Goal: Task Accomplishment & Management: Manage account settings

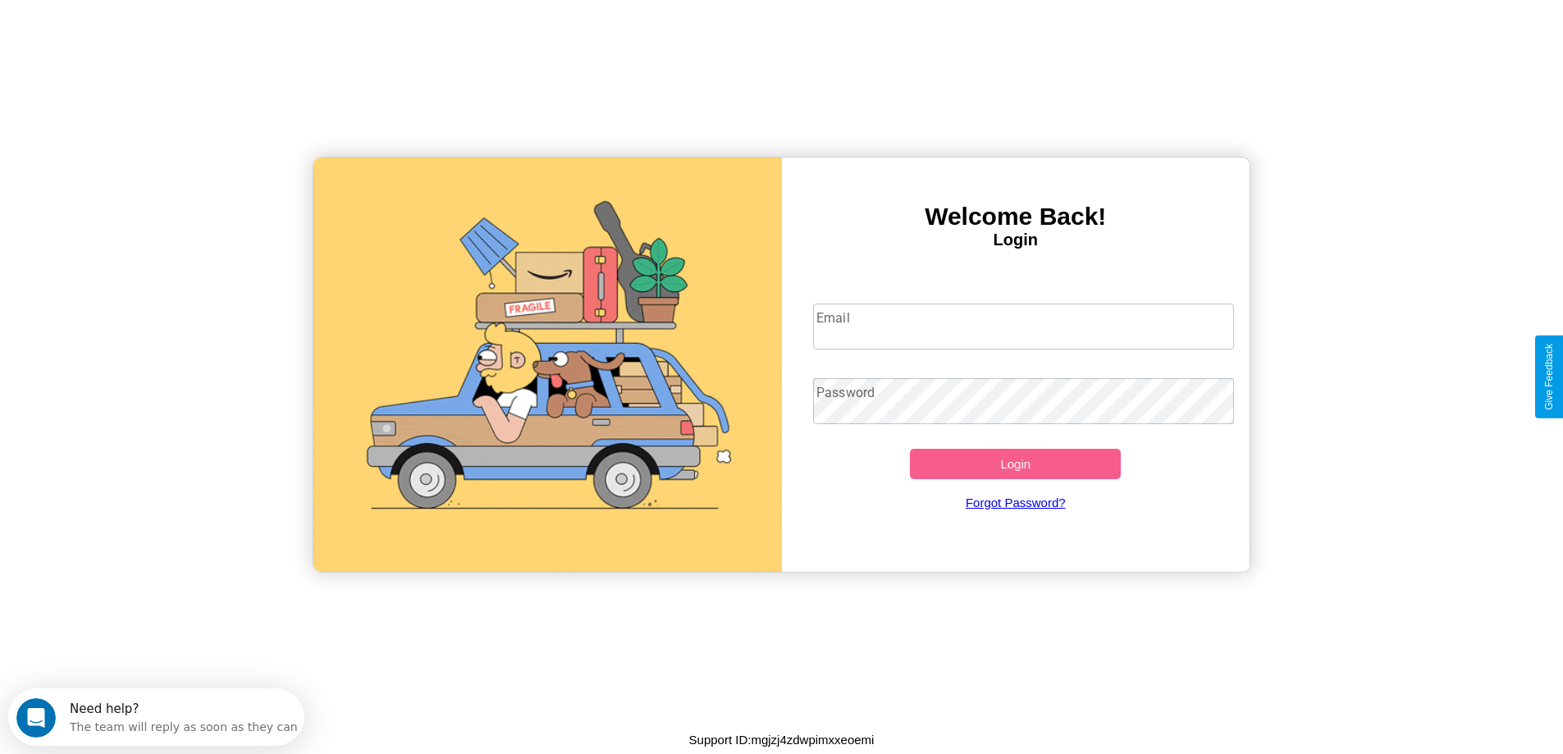
click at [1023, 326] on input "Email" at bounding box center [1023, 327] width 421 height 46
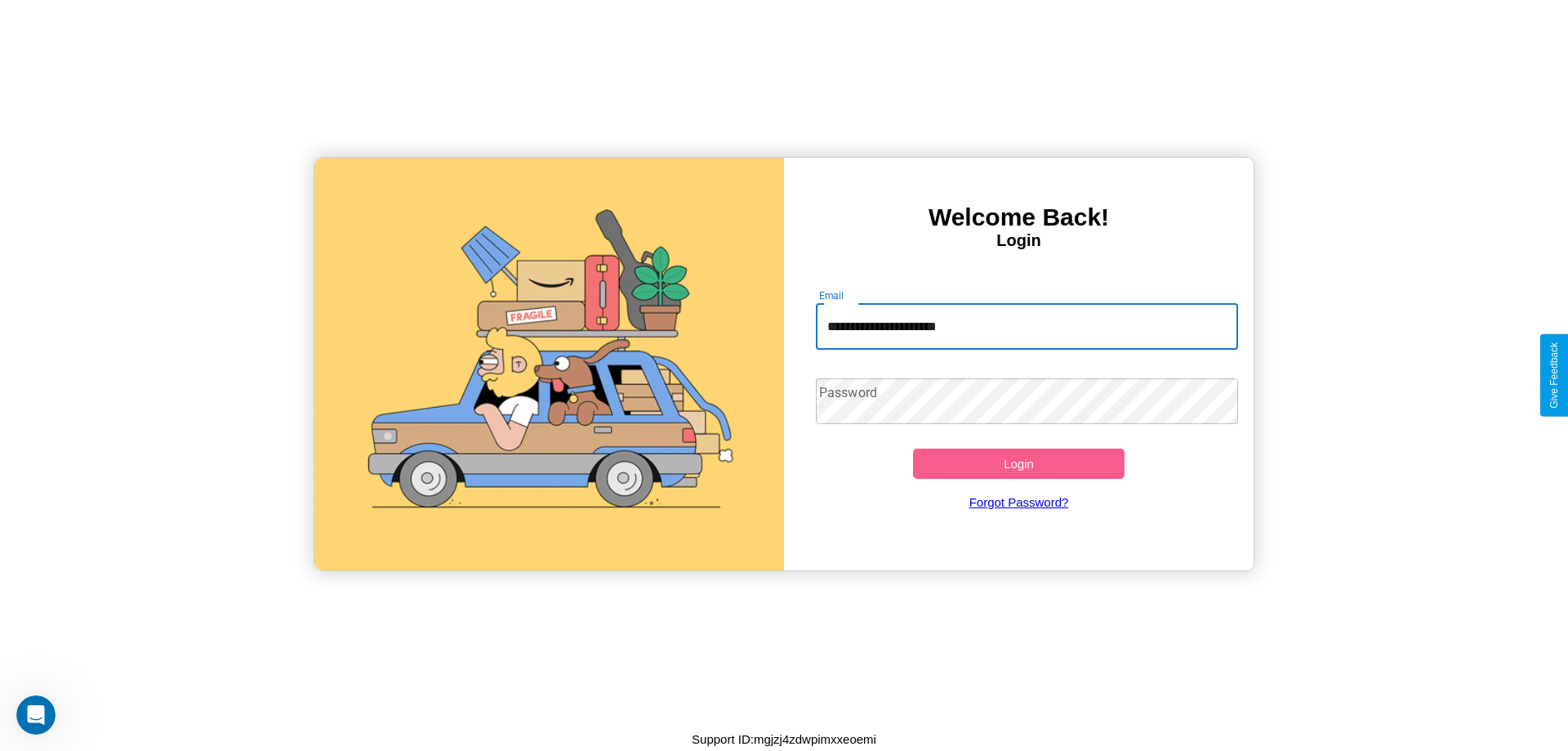
type input "**********"
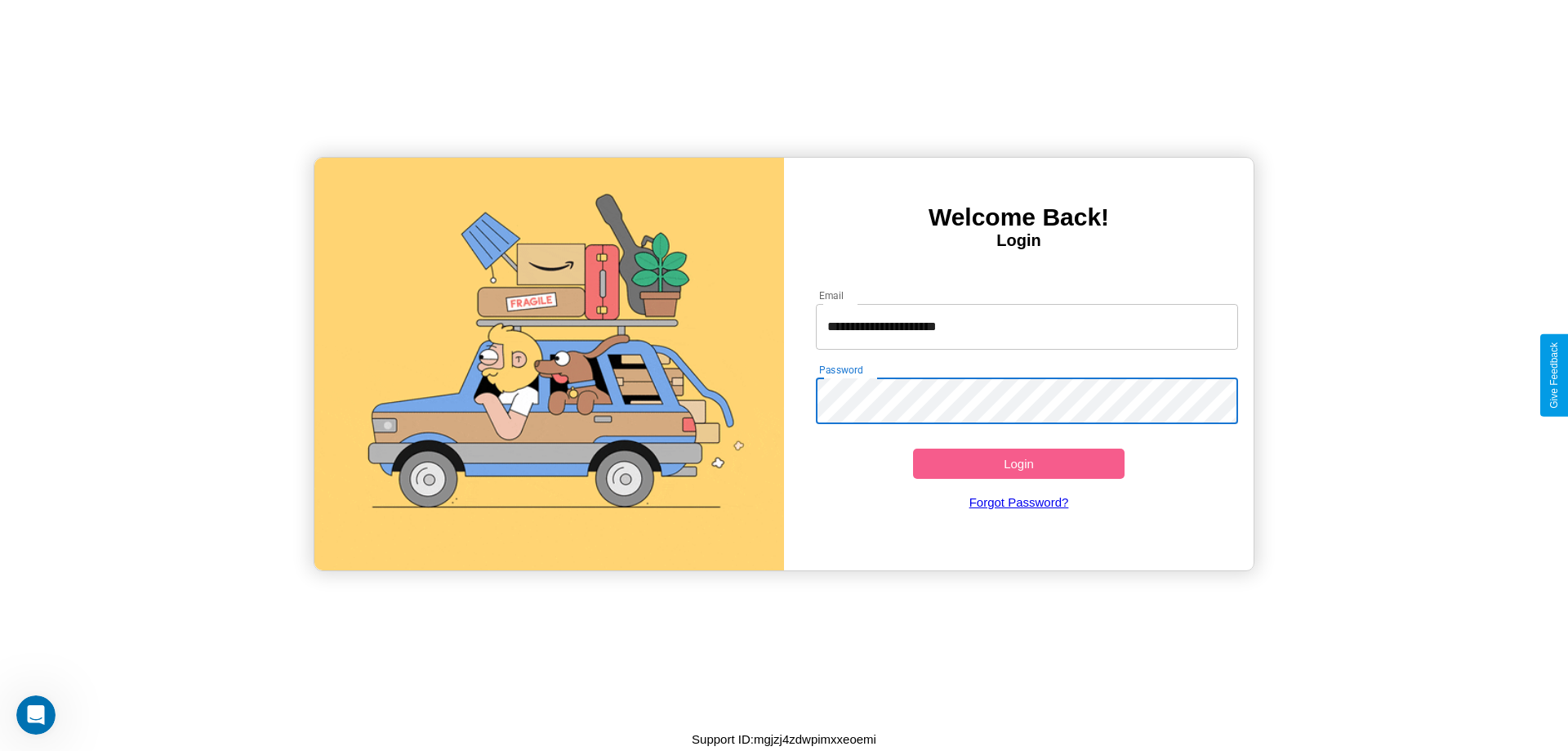
click at [1018, 463] on button "Login" at bounding box center [1018, 463] width 211 height 30
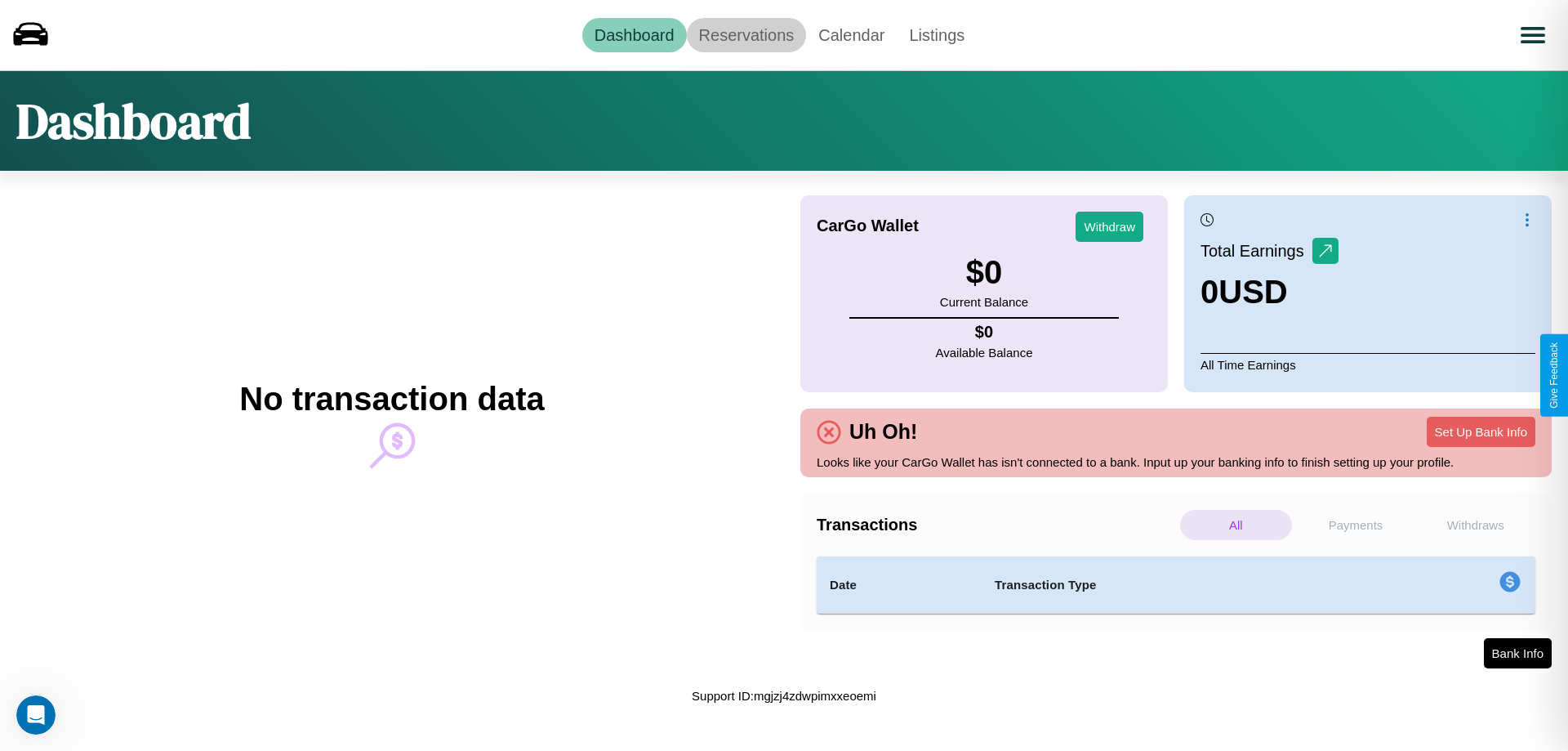
click at [746, 34] on link "Reservations" at bounding box center [747, 35] width 120 height 34
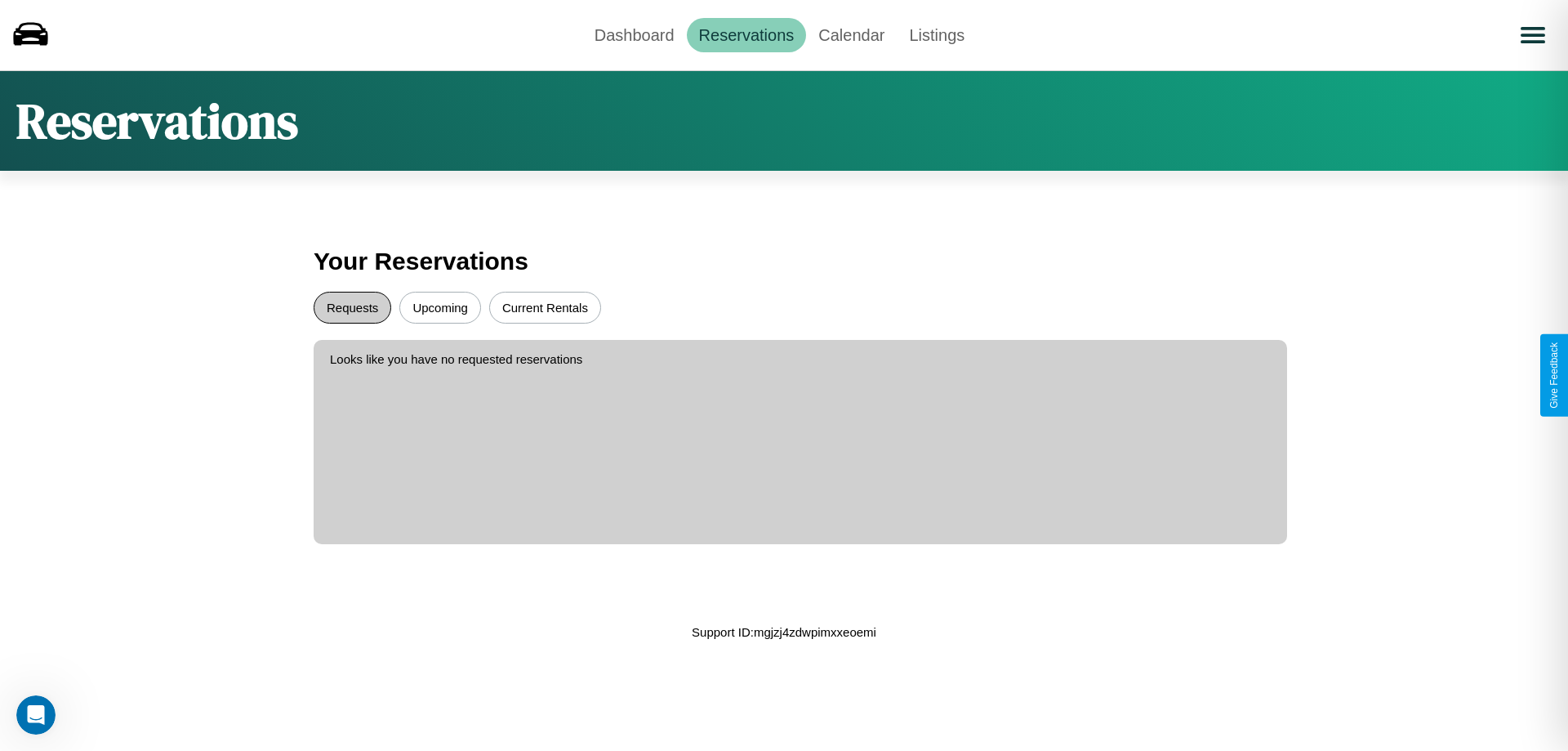
click at [352, 307] on button "Requests" at bounding box center [352, 308] width 78 height 32
click at [545, 307] on button "Current Rentals" at bounding box center [545, 308] width 112 height 32
click at [634, 34] on link "Dashboard" at bounding box center [634, 35] width 105 height 34
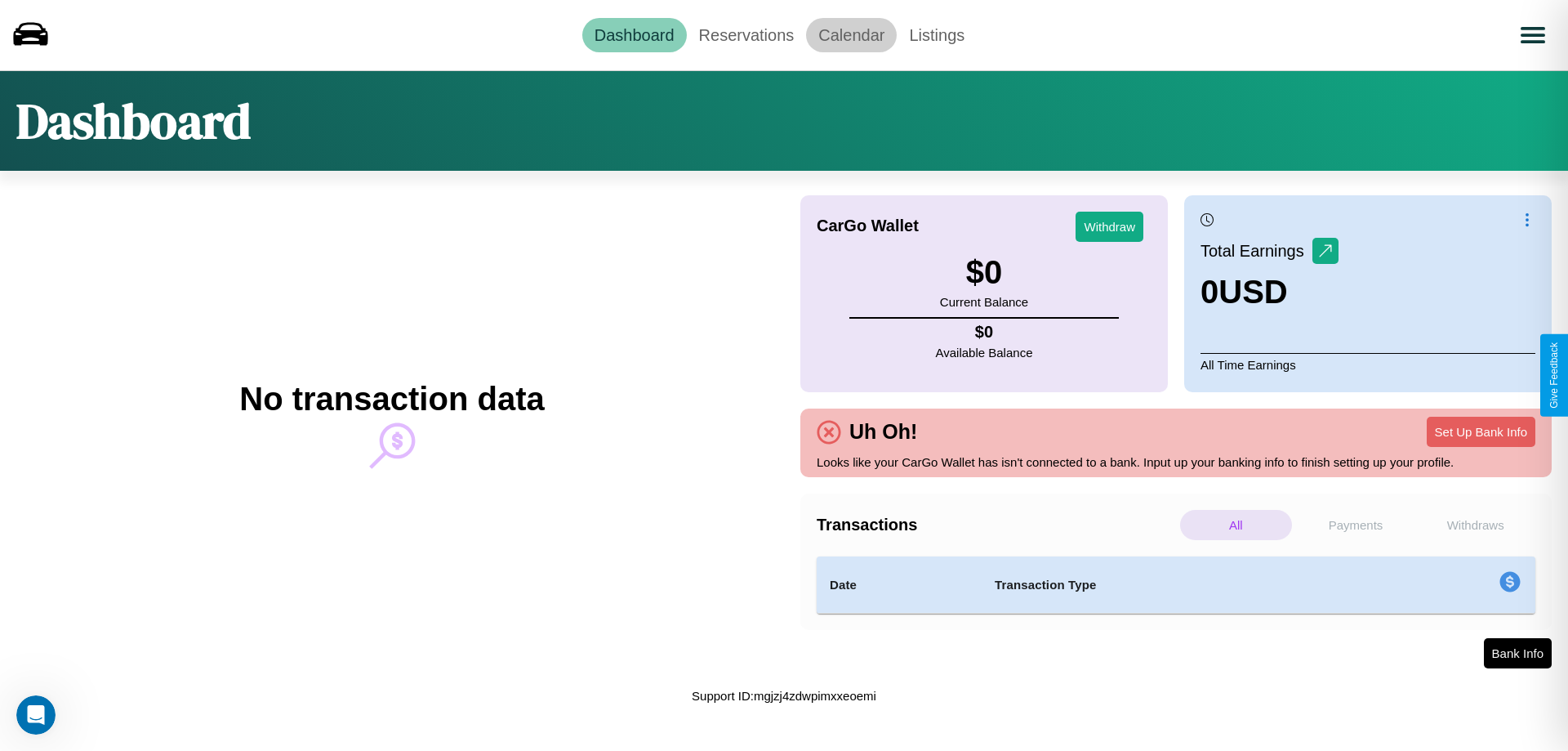
click at [851, 34] on link "Calendar" at bounding box center [851, 35] width 91 height 34
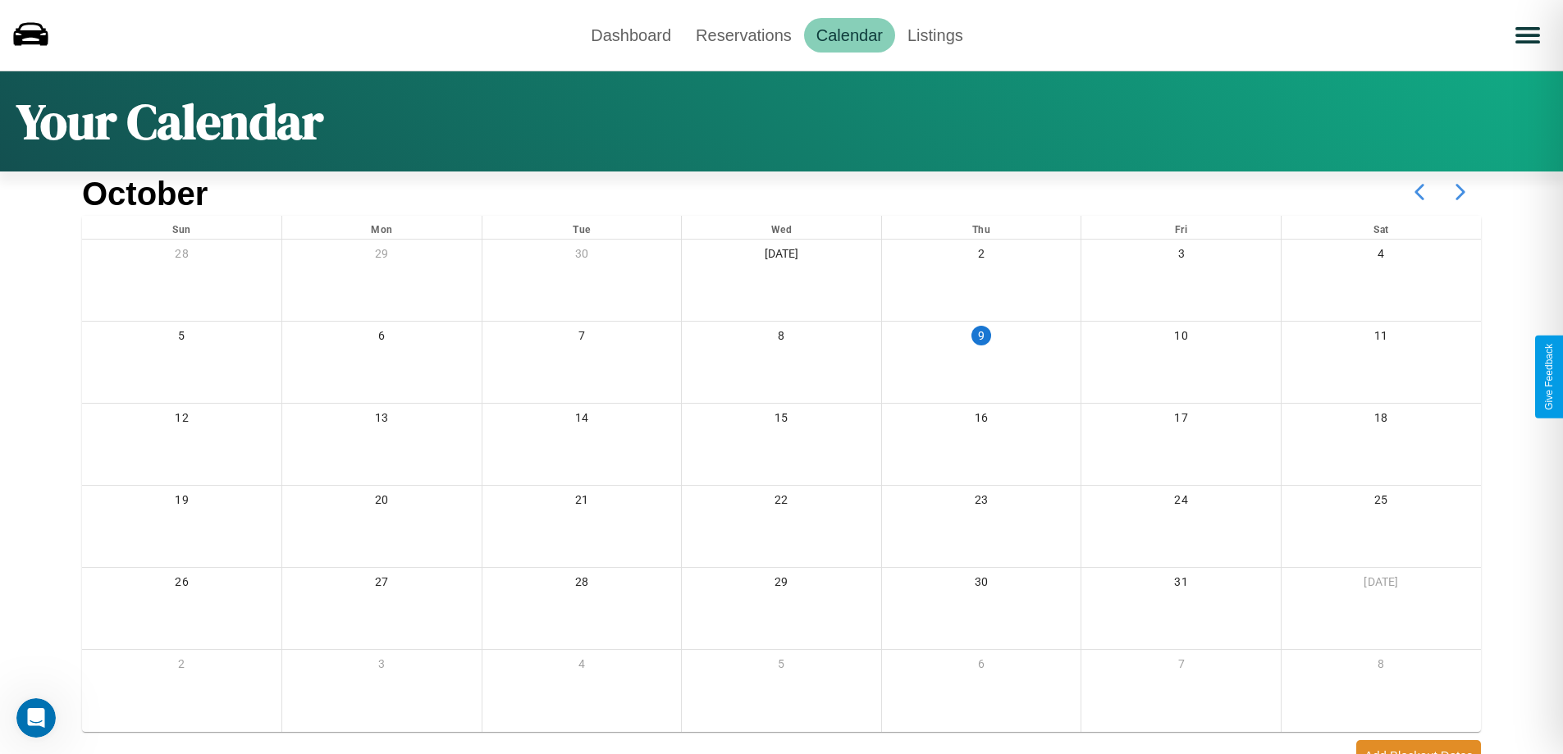
click at [1460, 192] on icon at bounding box center [1460, 191] width 41 height 41
